Goal: Transaction & Acquisition: Purchase product/service

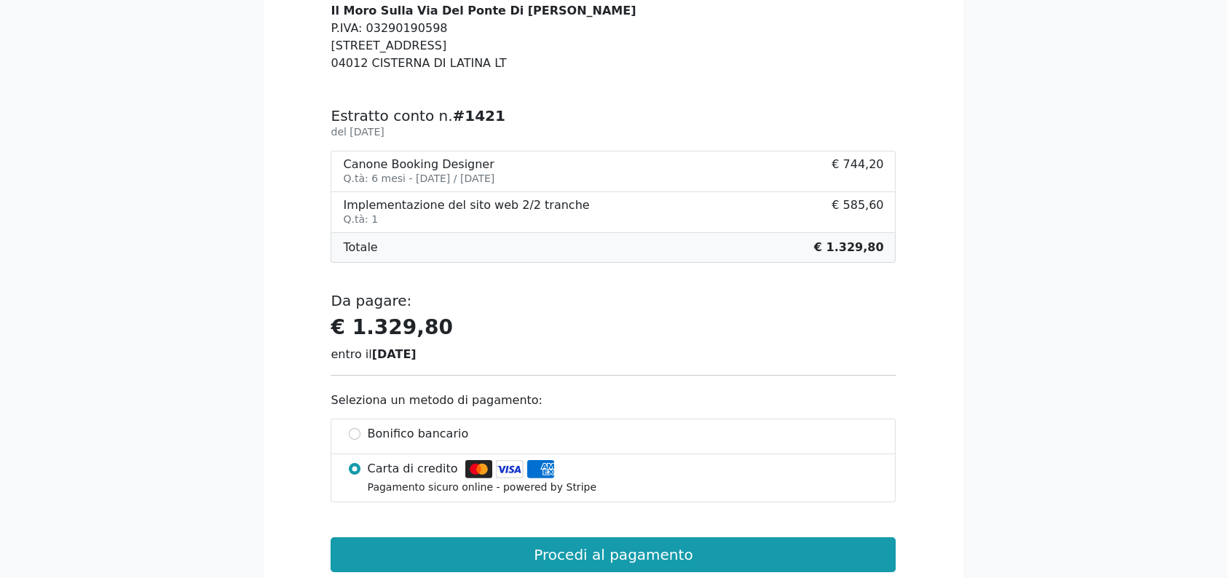
scroll to position [218, 0]
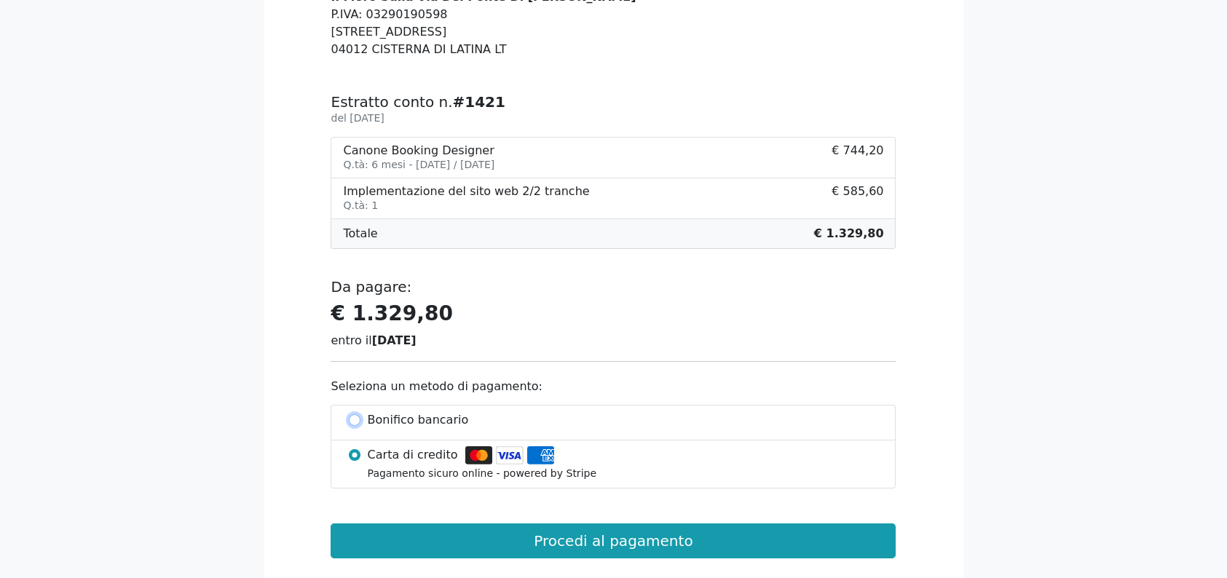
click at [355, 419] on input "Bonifico bancario" at bounding box center [355, 420] width 12 height 12
radio input "true"
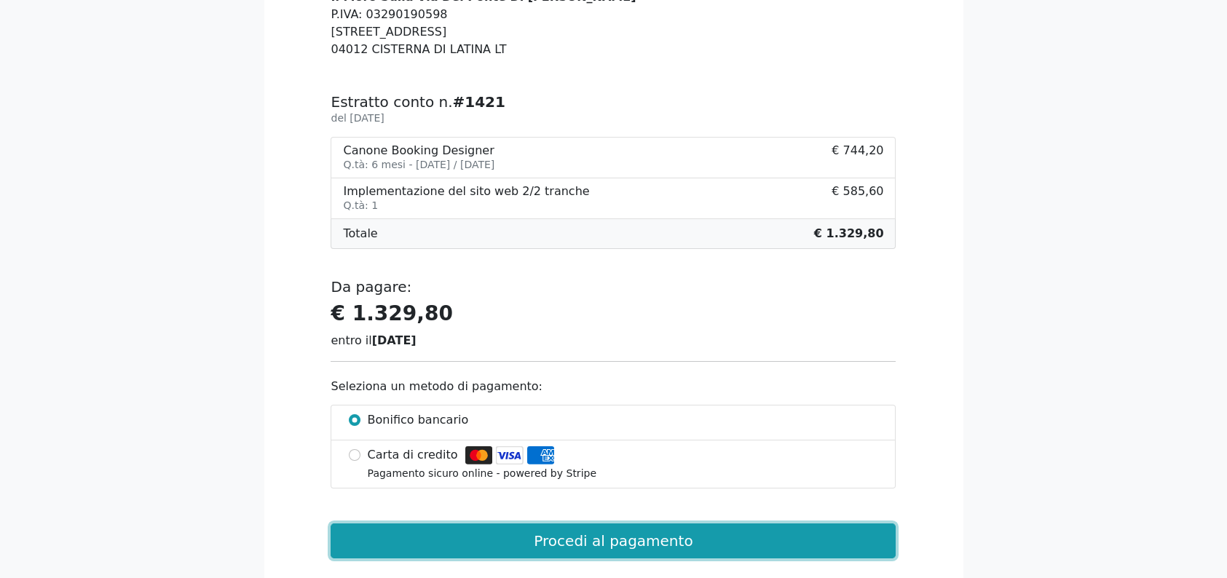
click at [639, 538] on button "Procedi al pagamento" at bounding box center [612, 540] width 565 height 35
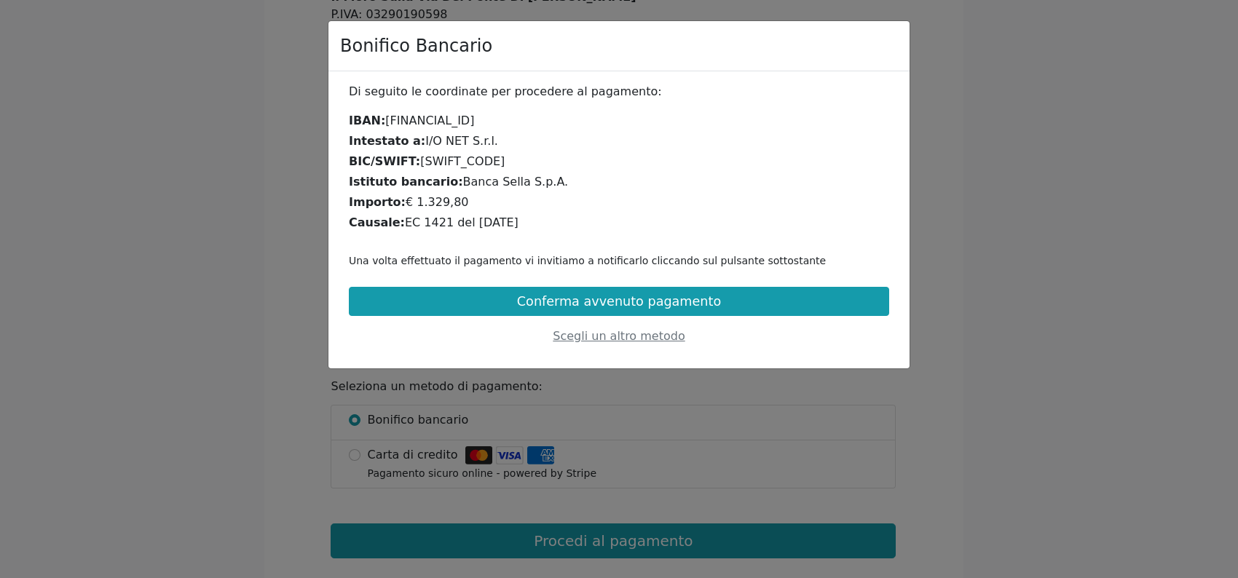
drag, startPoint x: 383, startPoint y: 119, endPoint x: 548, endPoint y: 124, distance: 165.3
click at [548, 124] on div "IBAN: [FINANCIAL_ID]" at bounding box center [619, 120] width 540 height 17
copy div "[FINANCIAL_ID]"
drag, startPoint x: 414, startPoint y: 140, endPoint x: 486, endPoint y: 135, distance: 72.2
click at [486, 135] on div "Intestato a: I/O NET S.r.l." at bounding box center [619, 140] width 540 height 17
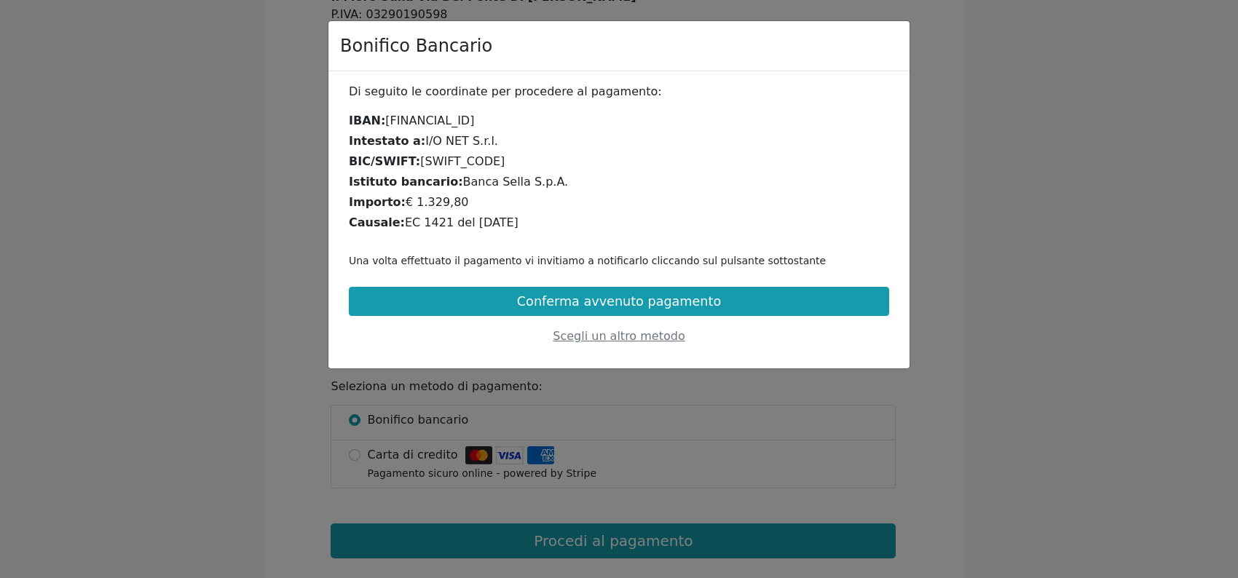
copy div "I/O NET S.r.l."
drag, startPoint x: 397, startPoint y: 222, endPoint x: 504, endPoint y: 219, distance: 107.1
click at [504, 219] on div "Causale: EC 1421 del [DATE]" at bounding box center [619, 222] width 540 height 17
copy div "EC 1421 del [DATE]"
drag, startPoint x: 384, startPoint y: 120, endPoint x: 548, endPoint y: 122, distance: 164.5
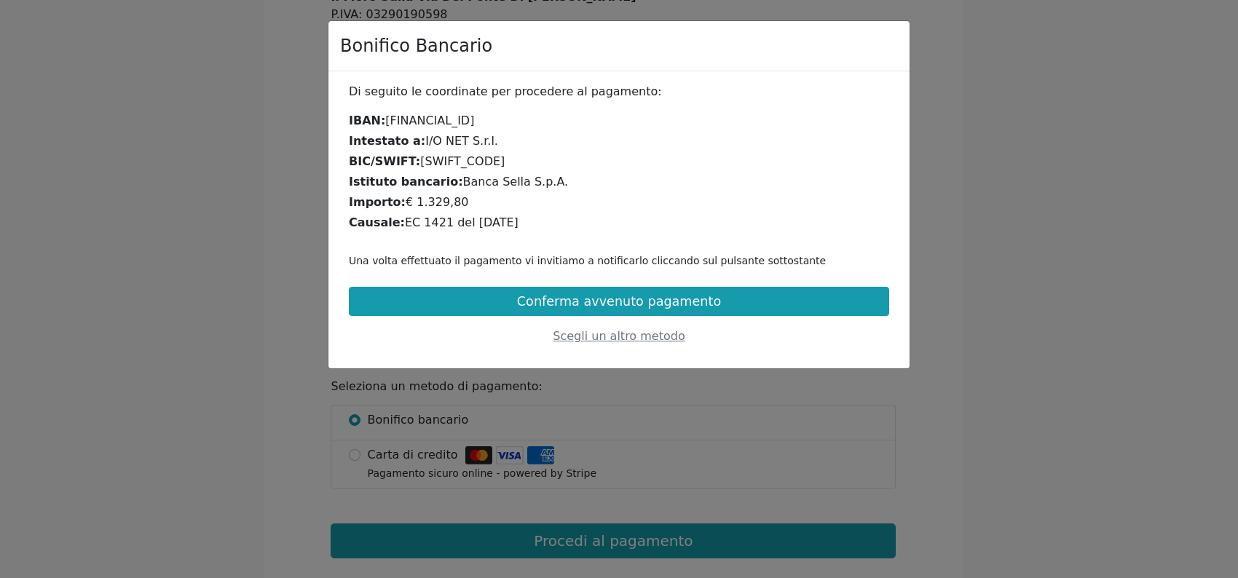
click at [548, 122] on div "IBAN: [FINANCIAL_ID]" at bounding box center [619, 120] width 540 height 17
copy div "[FINANCIAL_ID]"
drag, startPoint x: 397, startPoint y: 221, endPoint x: 501, endPoint y: 222, distance: 103.4
click at [501, 222] on div "Causale: EC 1421 del [DATE]" at bounding box center [619, 222] width 540 height 17
copy div "EC 1421 del [DATE]"
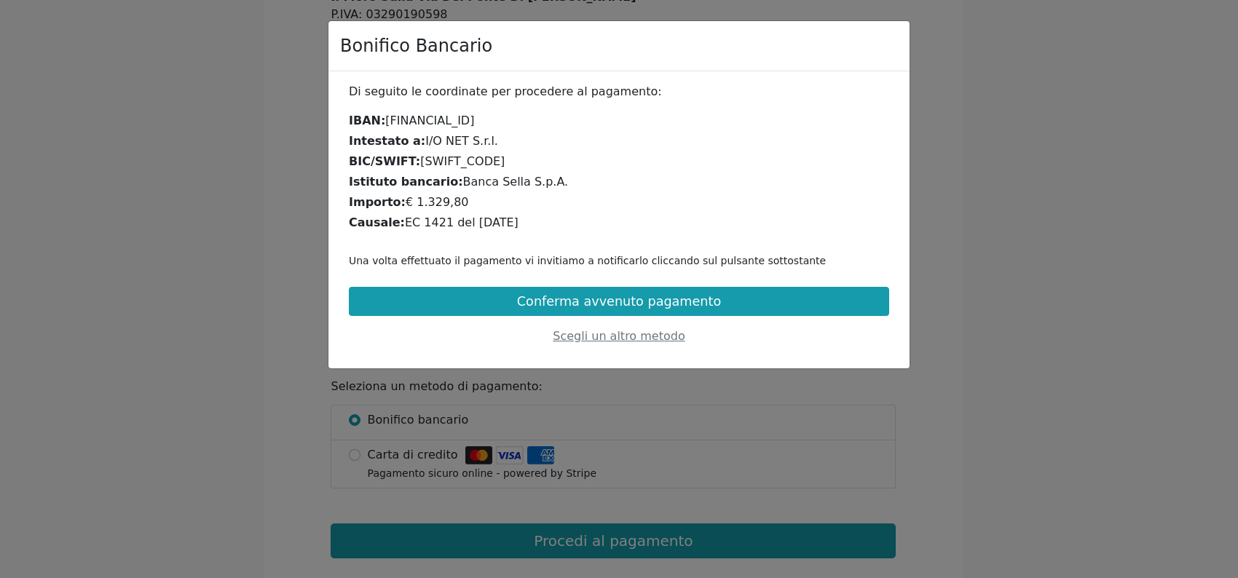
copy div "EC 1421 del [DATE]"
drag, startPoint x: 384, startPoint y: 116, endPoint x: 547, endPoint y: 122, distance: 163.9
click at [547, 122] on div "IBAN: [FINANCIAL_ID]" at bounding box center [619, 120] width 540 height 17
copy div "[FINANCIAL_ID]"
click at [612, 338] on div "Scegli un altro metodo" at bounding box center [619, 336] width 540 height 17
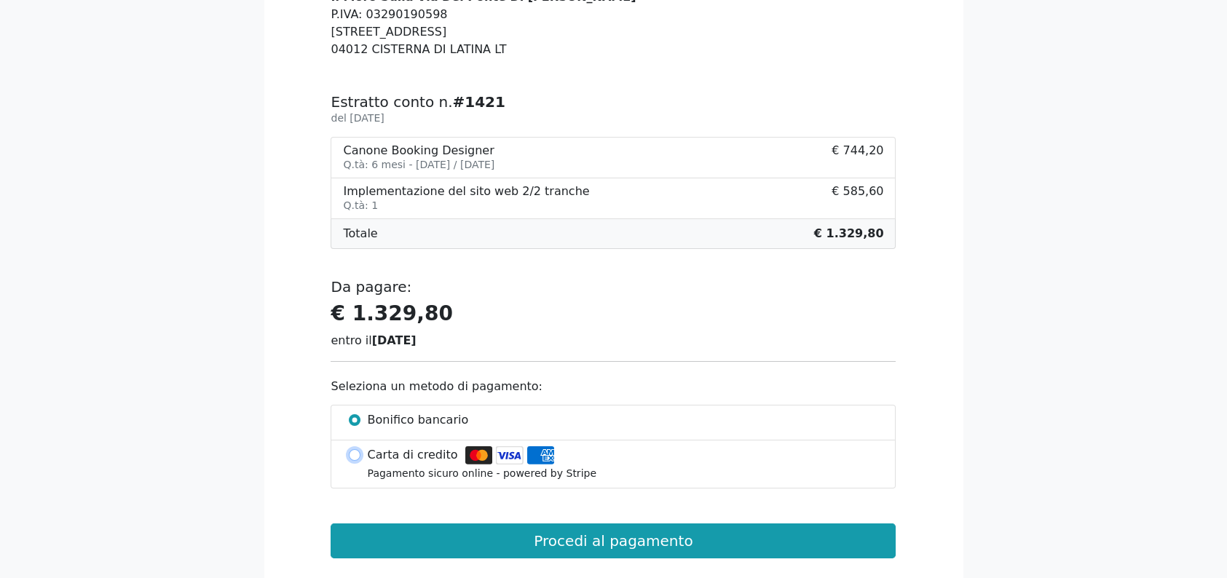
click at [357, 453] on input "Carta di credito Pagamento sicuro online - powered by Stripe" at bounding box center [355, 455] width 12 height 12
radio input "true"
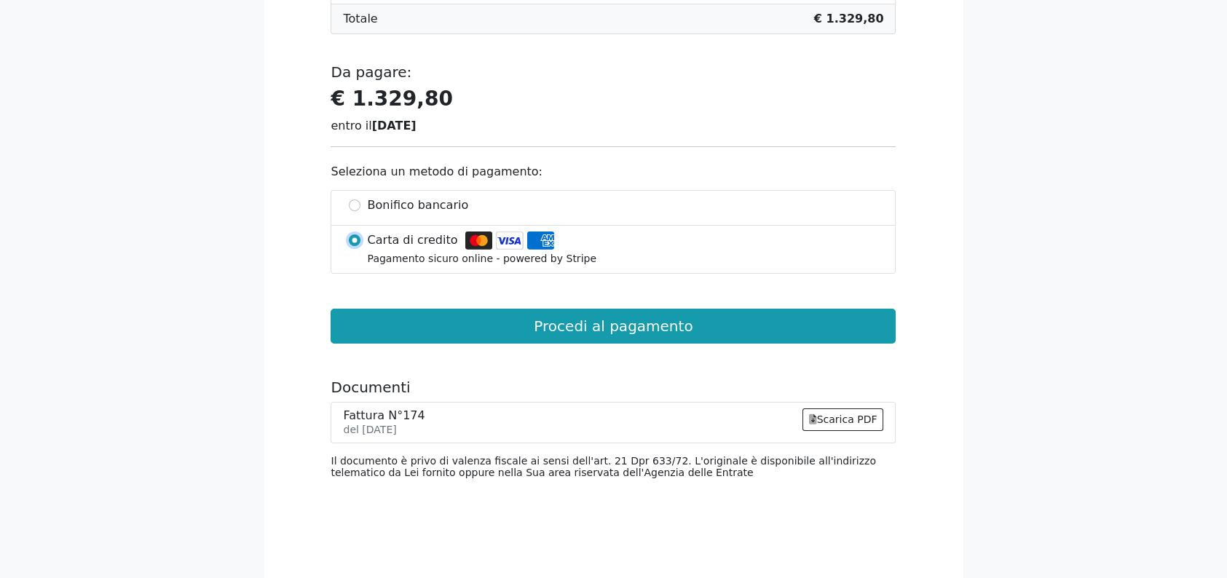
scroll to position [437, 0]
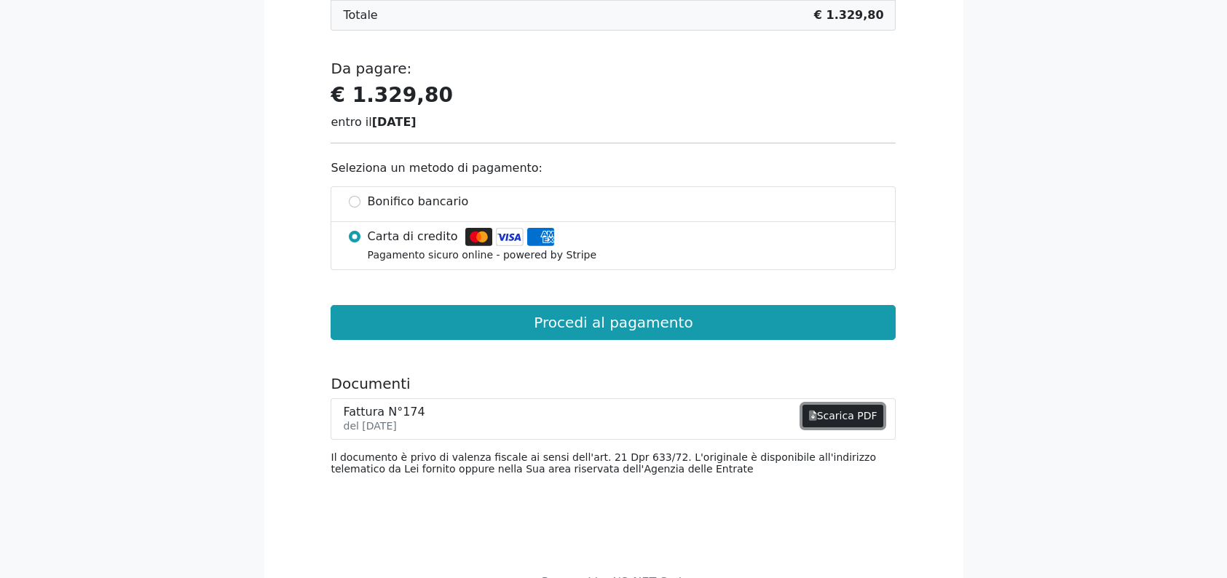
click at [845, 419] on link "Scarica PDF" at bounding box center [843, 416] width 82 height 23
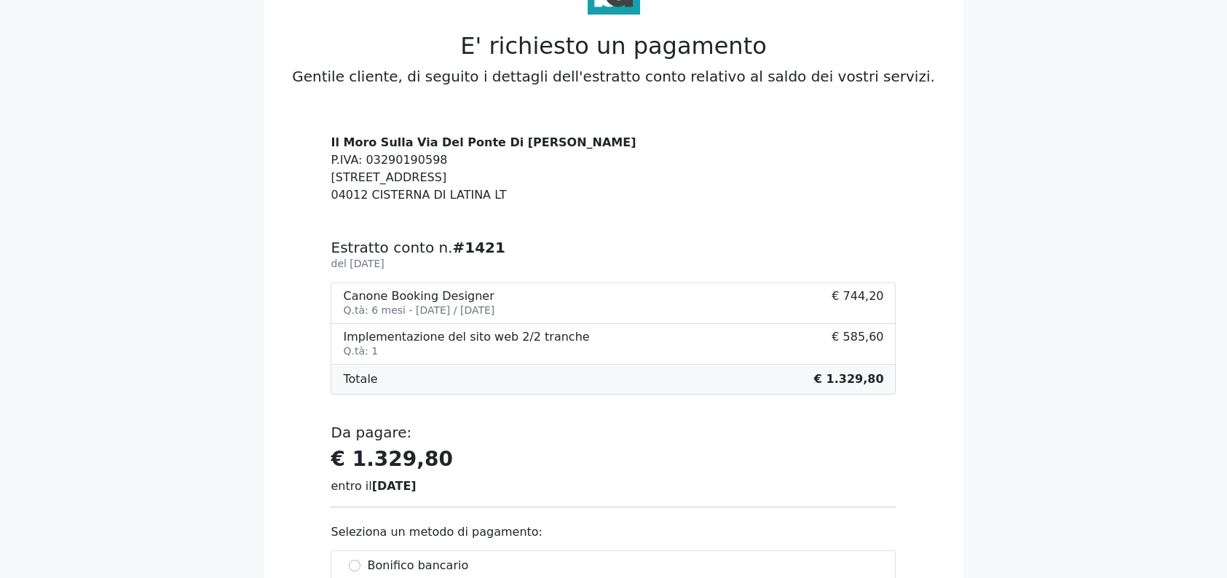
scroll to position [0, 0]
